Goal: Transaction & Acquisition: Purchase product/service

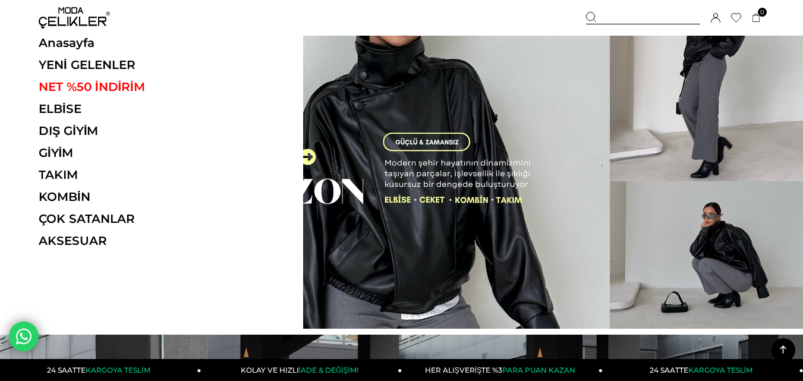
scroll to position [297, 0]
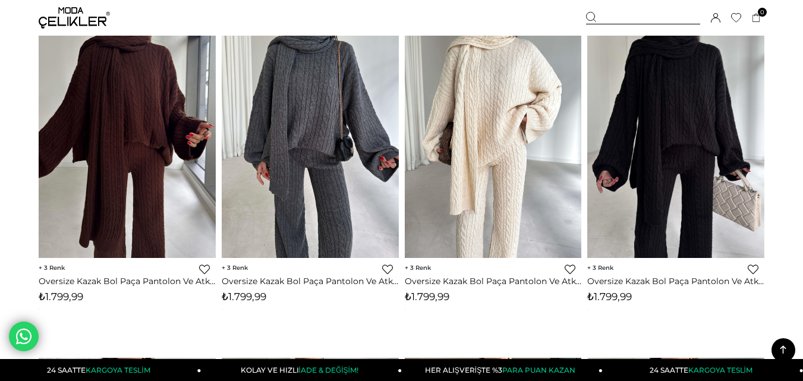
scroll to position [119, 0]
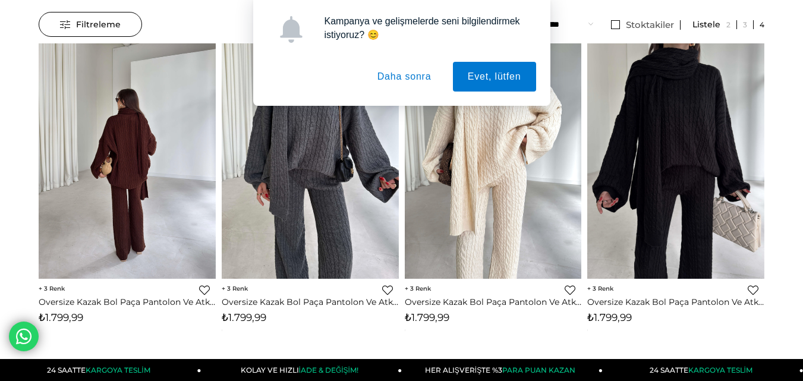
click at [422, 80] on button "Daha sonra" at bounding box center [405, 77] width 84 height 30
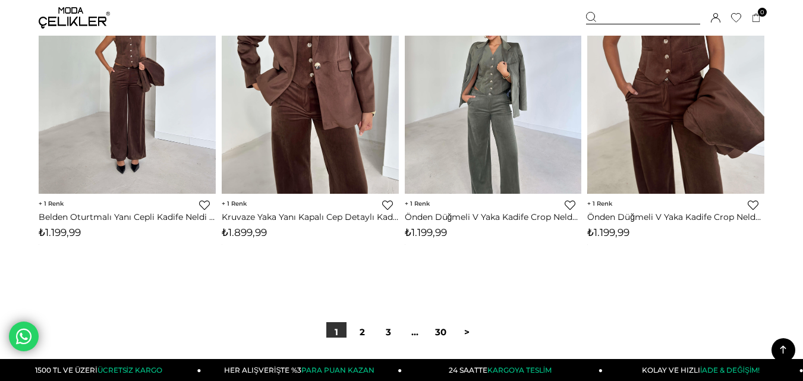
scroll to position [6598, 0]
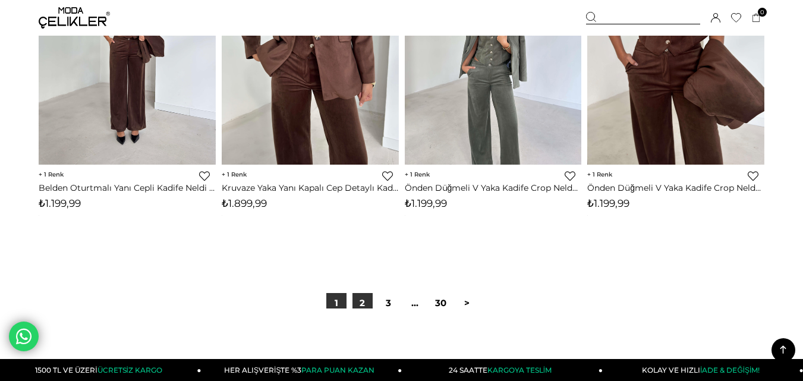
click at [360, 301] on link "2" at bounding box center [363, 303] width 20 height 20
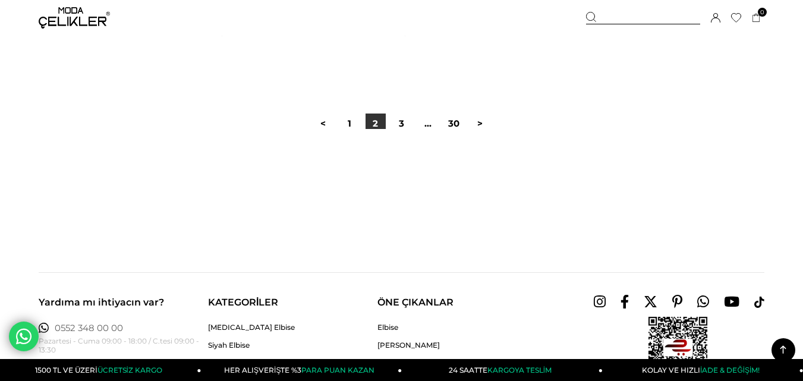
scroll to position [6658, 0]
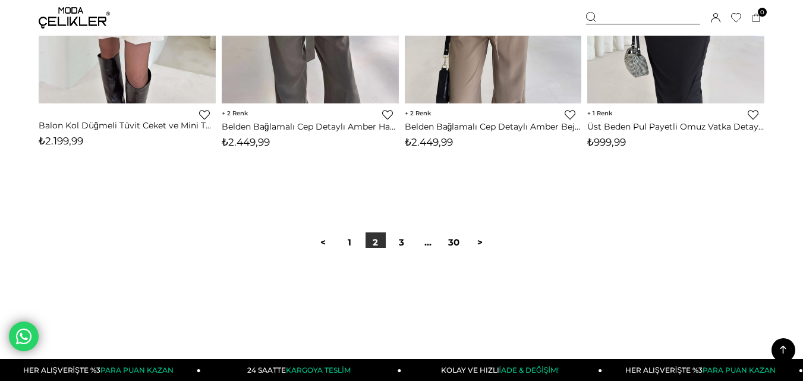
click at [779, 348] on icon at bounding box center [783, 349] width 15 height 15
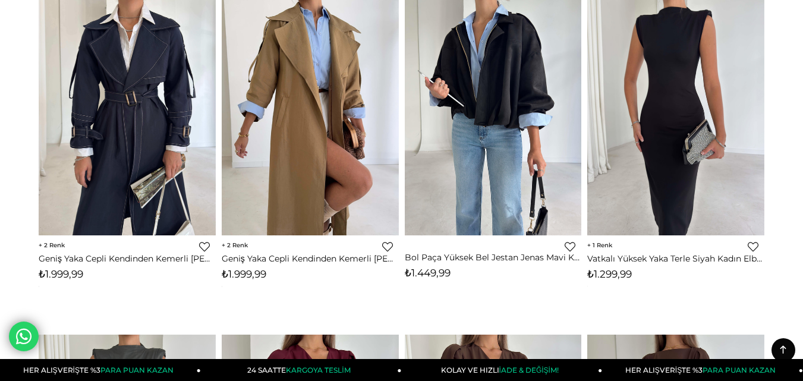
scroll to position [0, 0]
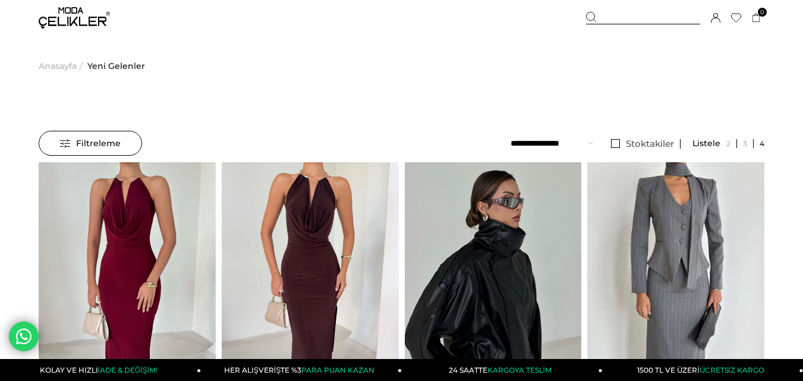
click at [57, 66] on span "Anasayfa" at bounding box center [58, 66] width 38 height 61
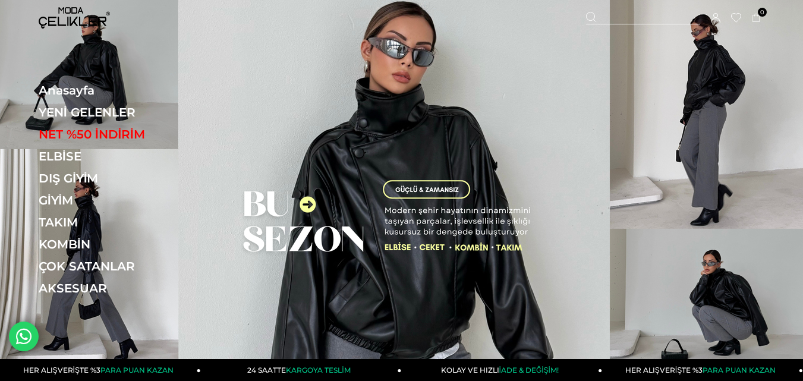
click at [89, 133] on link "NET %50 İNDİRİM" at bounding box center [120, 134] width 163 height 14
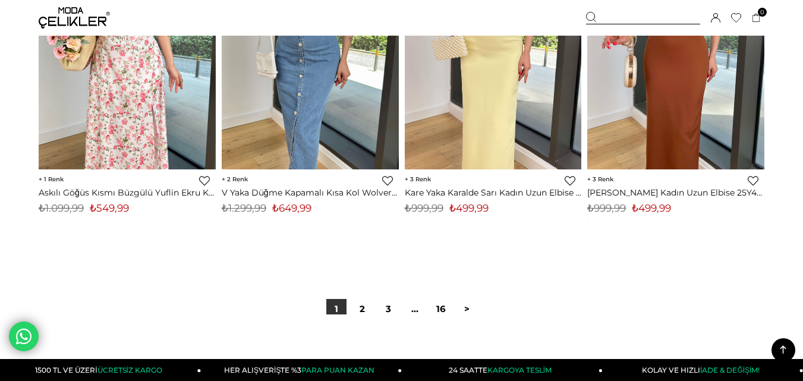
scroll to position [6717, 0]
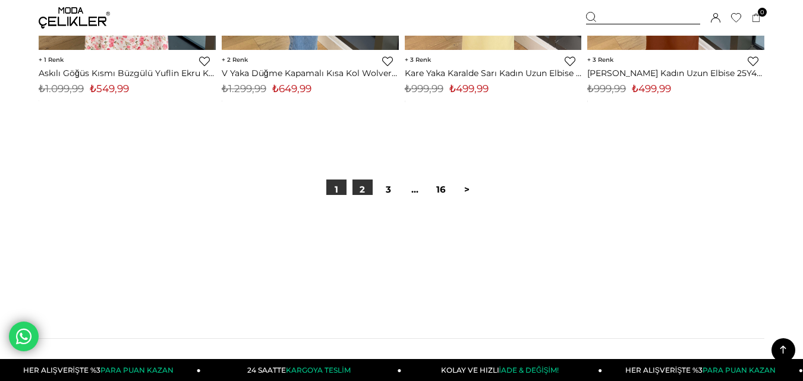
click at [361, 191] on link "2" at bounding box center [363, 190] width 20 height 20
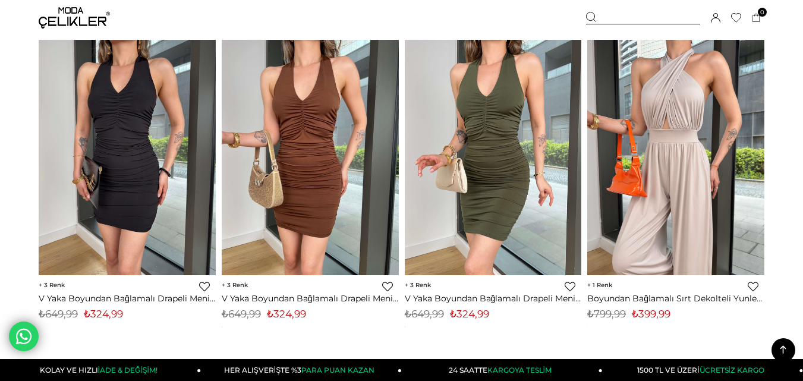
scroll to position [4055, 0]
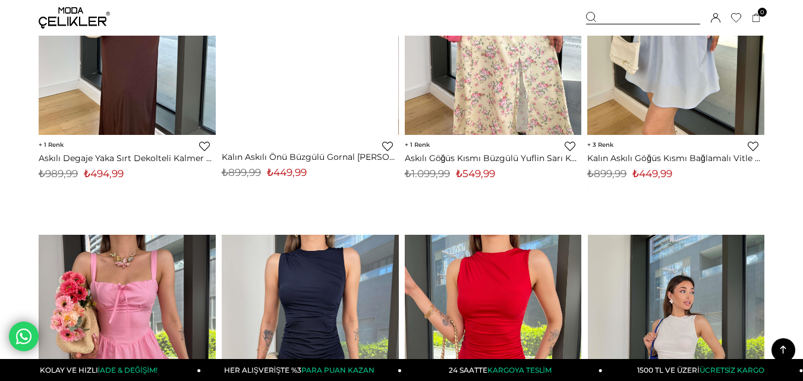
click at [780, 348] on icon at bounding box center [783, 349] width 15 height 15
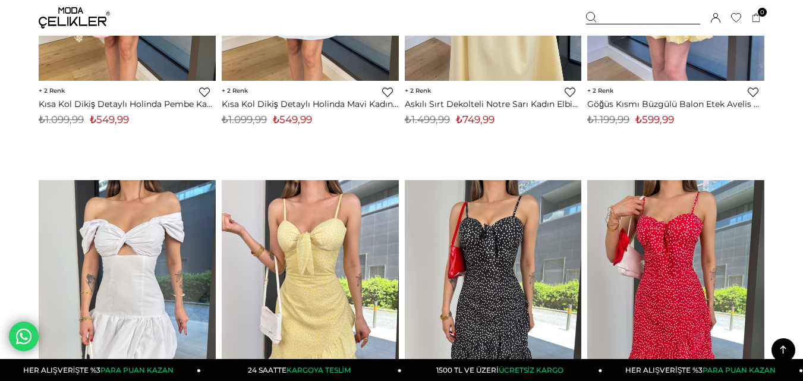
scroll to position [0, 0]
